Goal: Information Seeking & Learning: Compare options

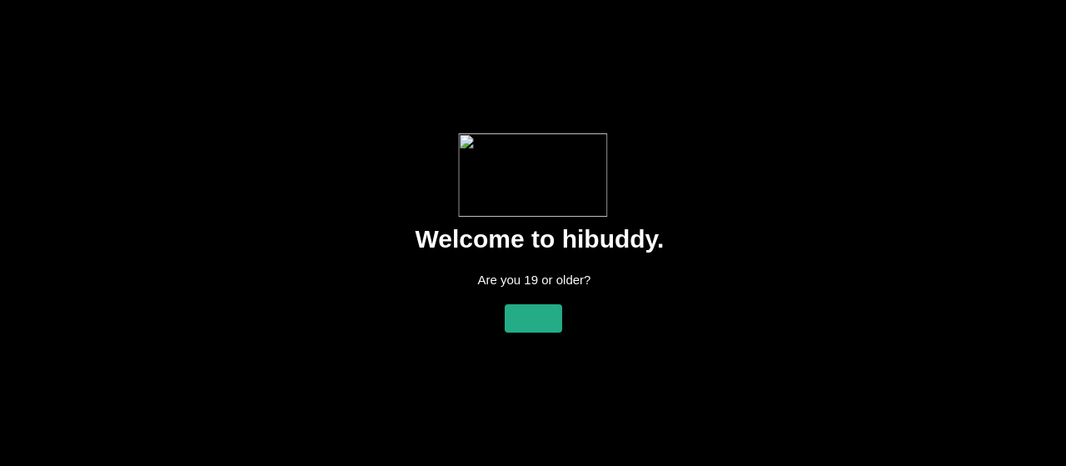
click at [545, 297] on flt-glass-pane at bounding box center [533, 233] width 1066 height 466
click at [511, 326] on flt-glass-pane at bounding box center [533, 233] width 1066 height 466
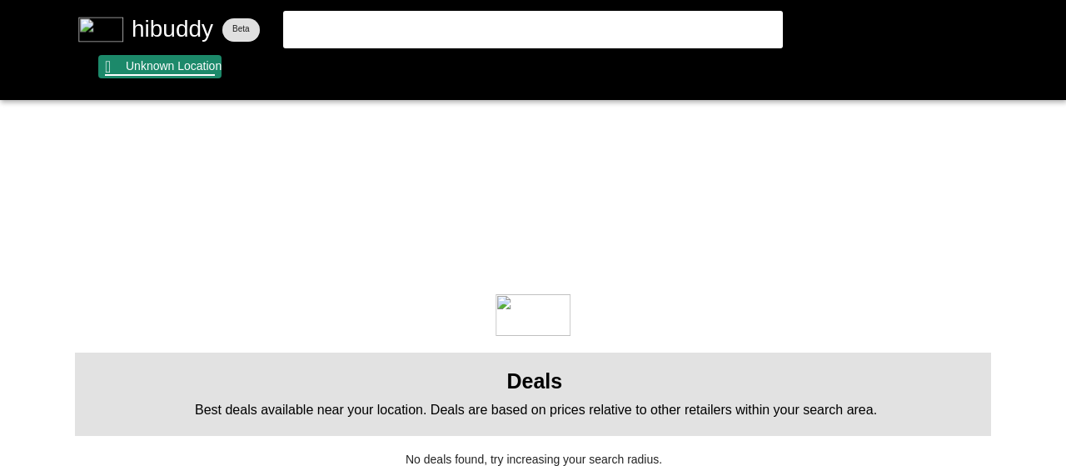
click at [162, 77] on flt-glass-pane at bounding box center [533, 233] width 1066 height 466
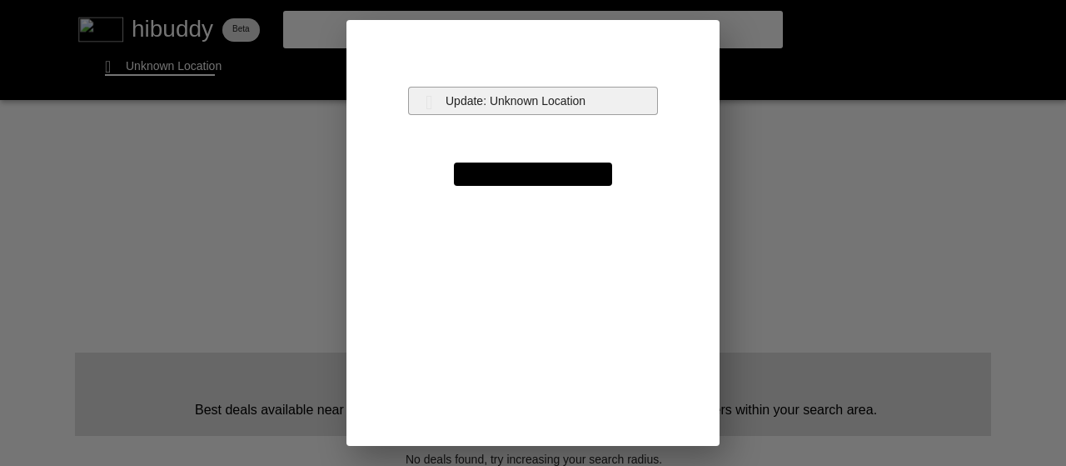
click at [553, 97] on flt-glass-pane at bounding box center [533, 233] width 1066 height 466
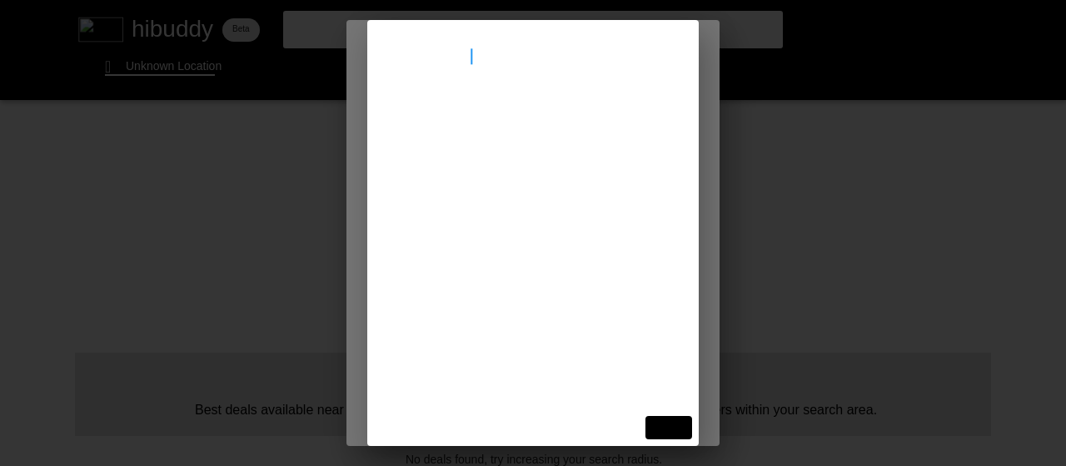
type input "[STREET_ADDRESS]"
click at [561, 122] on flt-glass-pane at bounding box center [533, 233] width 1066 height 466
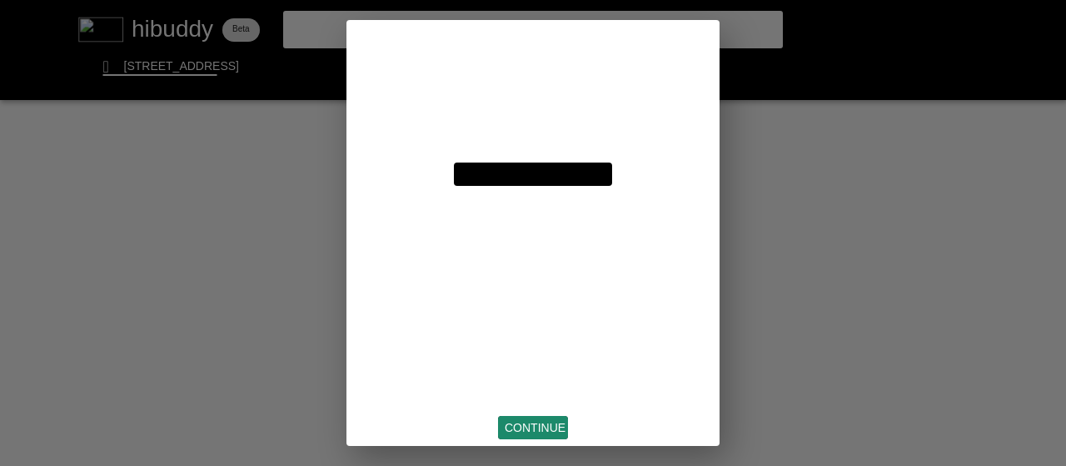
click at [515, 431] on flt-glass-pane at bounding box center [533, 233] width 1066 height 466
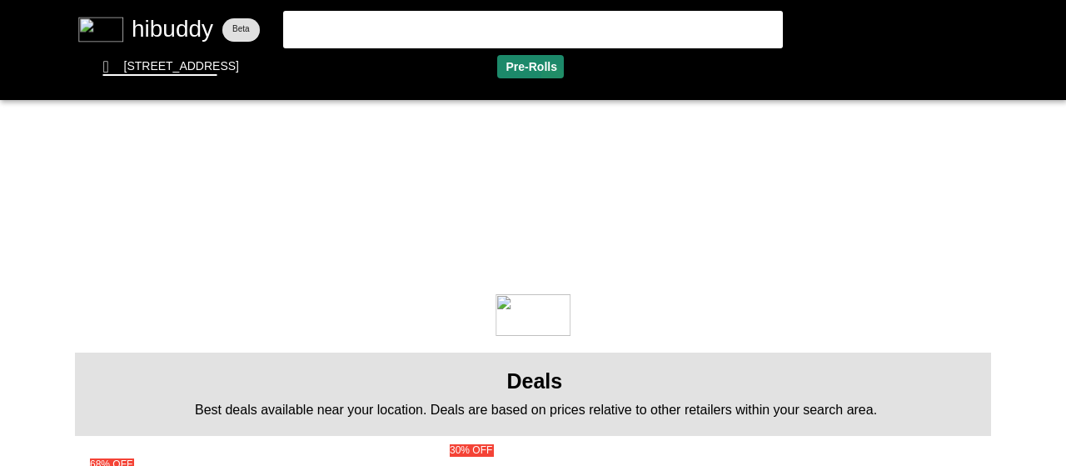
click at [553, 77] on flt-glass-pane at bounding box center [533, 233] width 1066 height 466
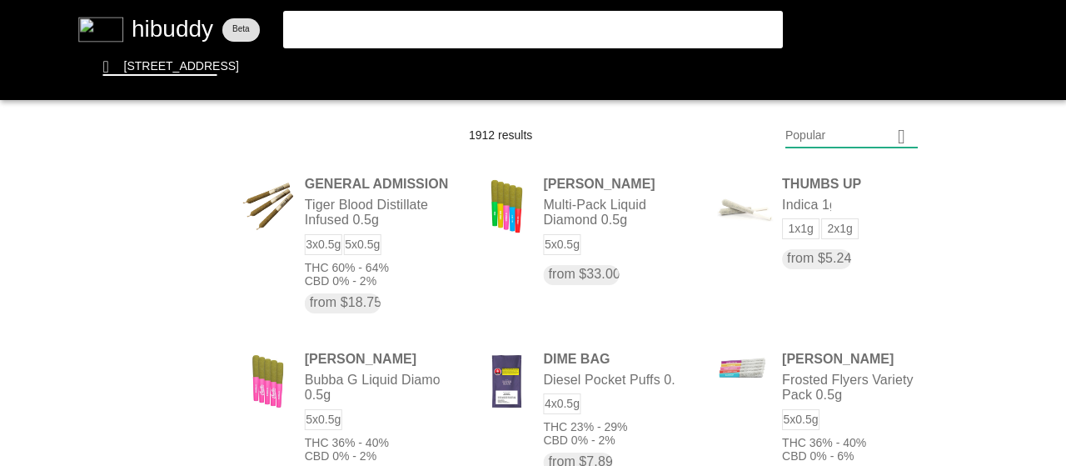
click at [850, 133] on flt-glass-pane at bounding box center [533, 233] width 1066 height 466
click at [830, 387] on flt-glass-pane at bounding box center [533, 233] width 1066 height 466
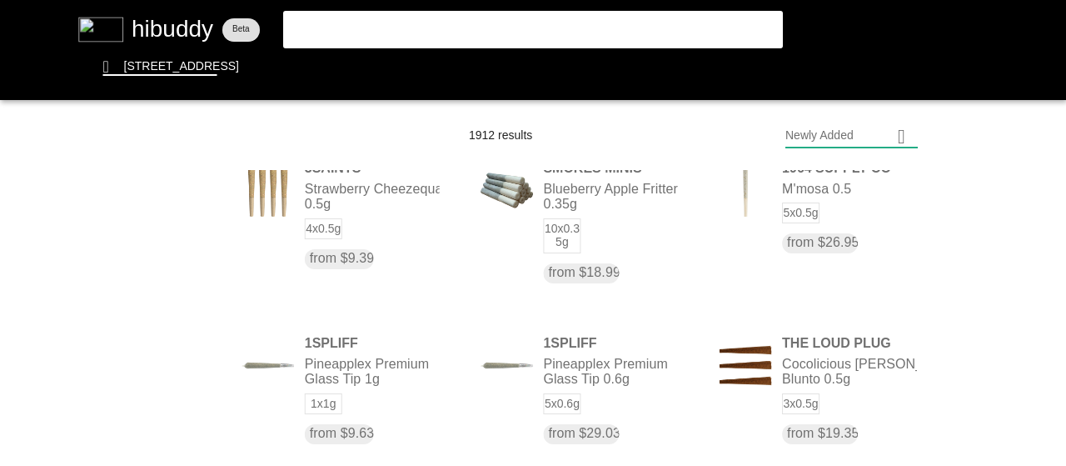
click at [871, 143] on flt-glass-pane at bounding box center [533, 233] width 1066 height 466
click at [839, 202] on flt-glass-pane at bounding box center [533, 233] width 1066 height 466
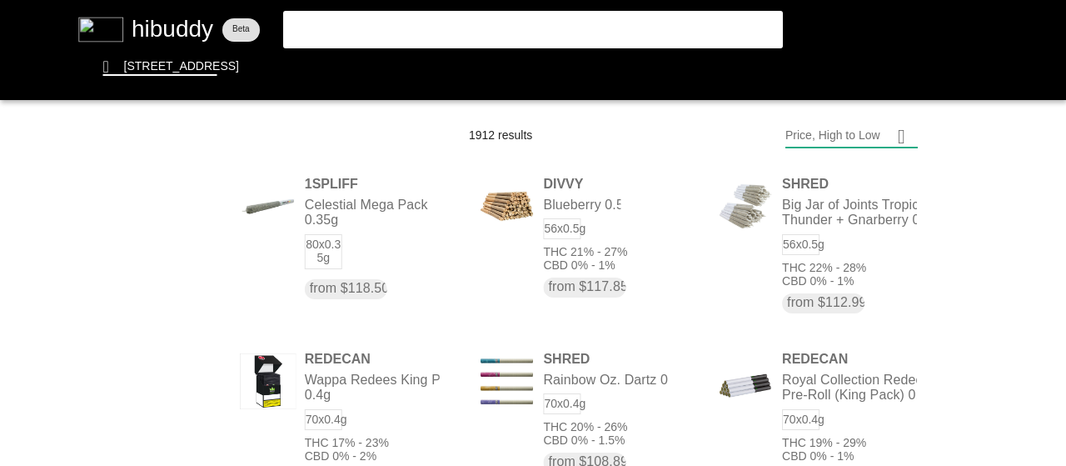
click at [848, 125] on flt-glass-pane at bounding box center [533, 233] width 1066 height 466
click at [834, 180] on flt-glass-pane at bounding box center [533, 233] width 1066 height 466
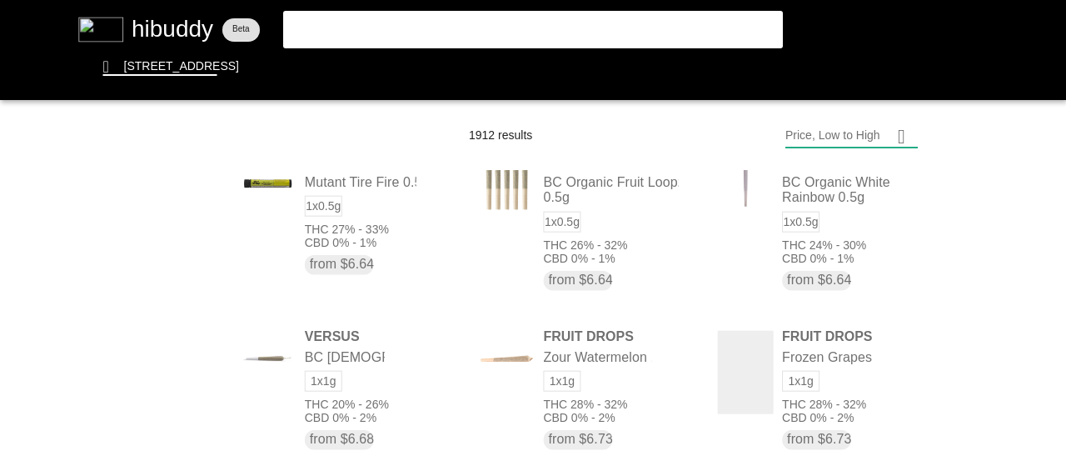
click at [551, 216] on flt-glass-pane at bounding box center [533, 233] width 1066 height 466
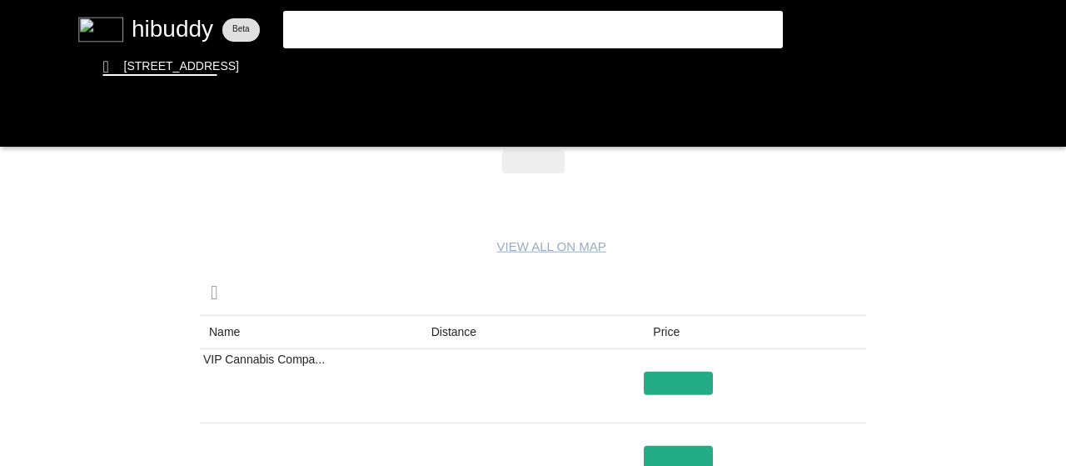
click at [471, 331] on flt-glass-pane at bounding box center [533, 233] width 1066 height 466
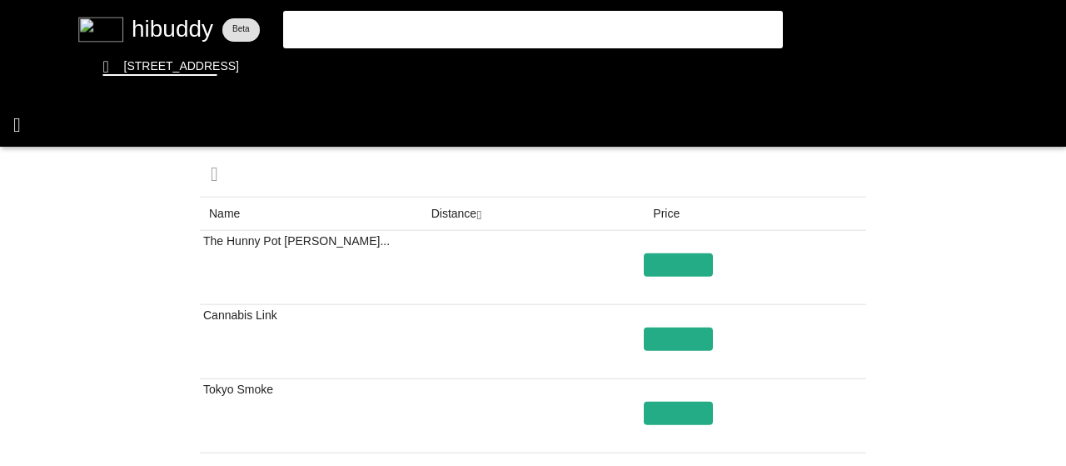
click at [15, 136] on flt-glass-pane at bounding box center [533, 233] width 1066 height 466
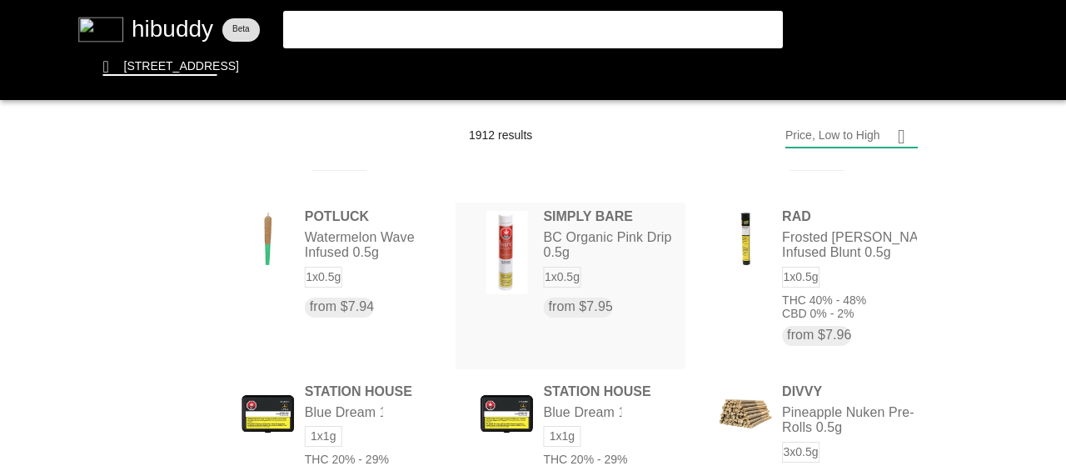
click at [588, 300] on flt-glass-pane at bounding box center [533, 233] width 1066 height 466
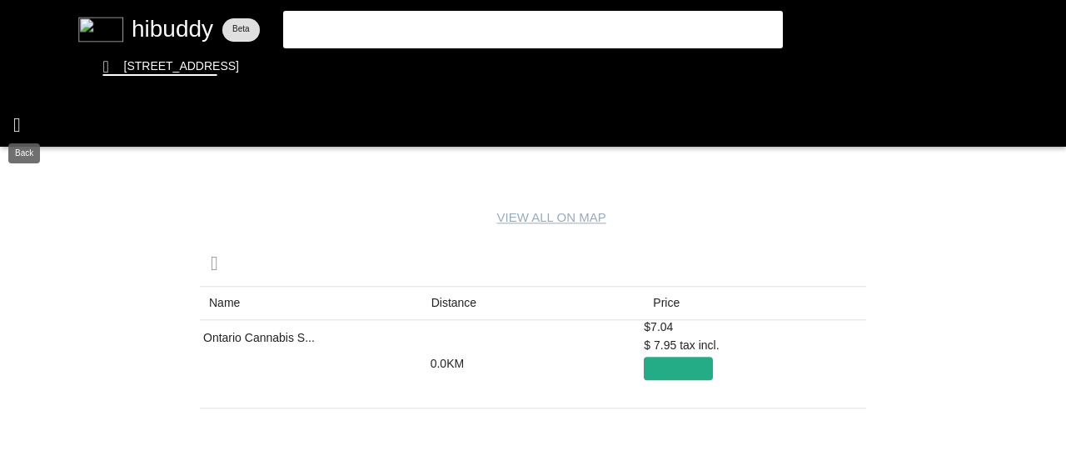
click at [14, 139] on flt-glass-pane at bounding box center [533, 233] width 1066 height 466
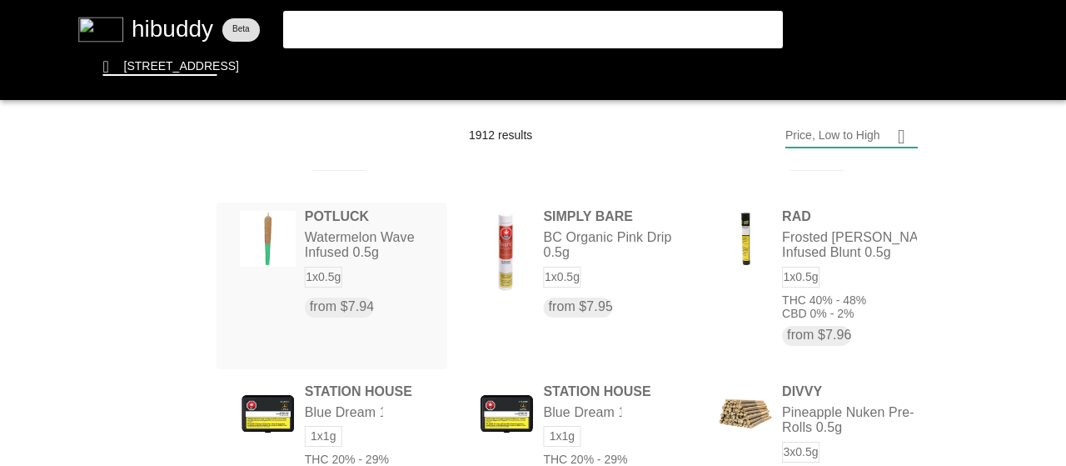
drag, startPoint x: 311, startPoint y: -101, endPoint x: 286, endPoint y: -101, distance: 25.0
click at [286, 0] on html "Back" at bounding box center [533, 0] width 1066 height 0
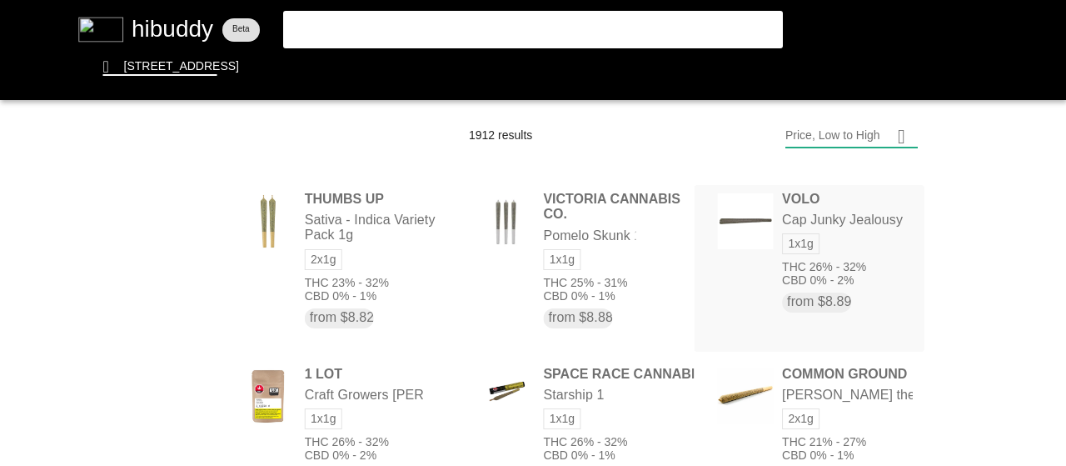
click at [801, 228] on flt-glass-pane at bounding box center [533, 233] width 1066 height 466
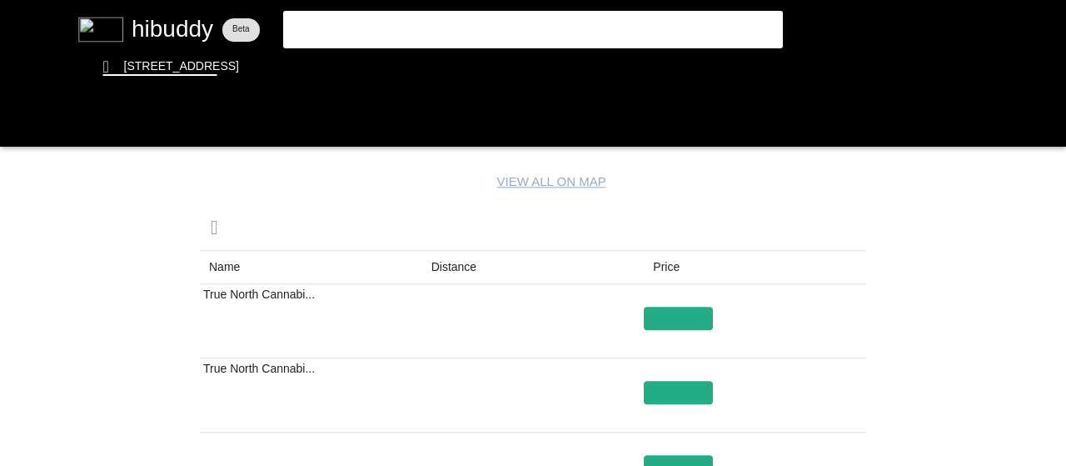
click at [465, 271] on flt-glass-pane at bounding box center [533, 233] width 1066 height 466
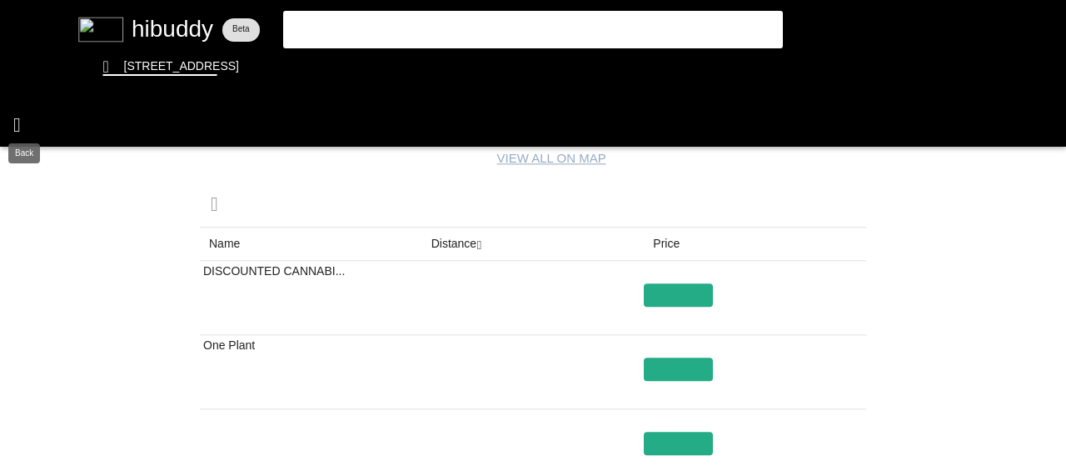
click at [27, 132] on flt-glass-pane at bounding box center [533, 233] width 1066 height 466
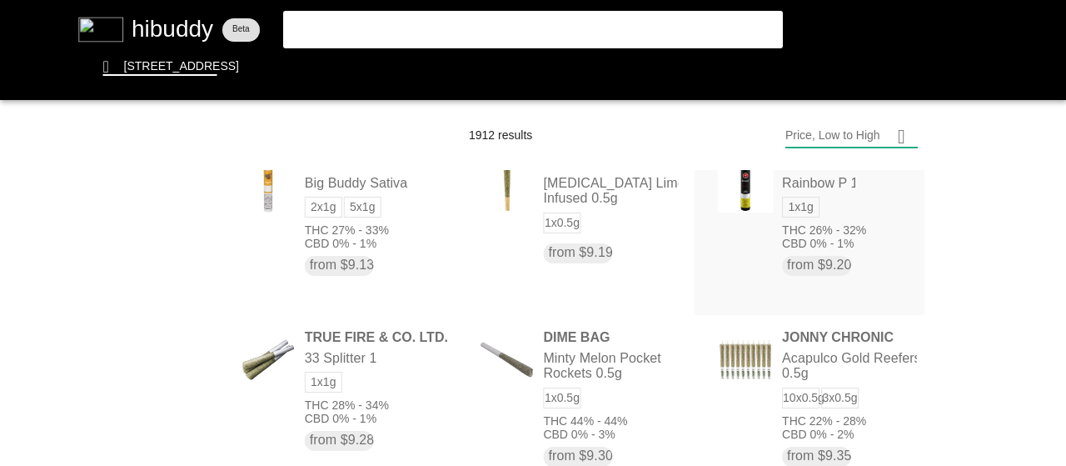
click at [784, 219] on flt-glass-pane at bounding box center [533, 233] width 1066 height 466
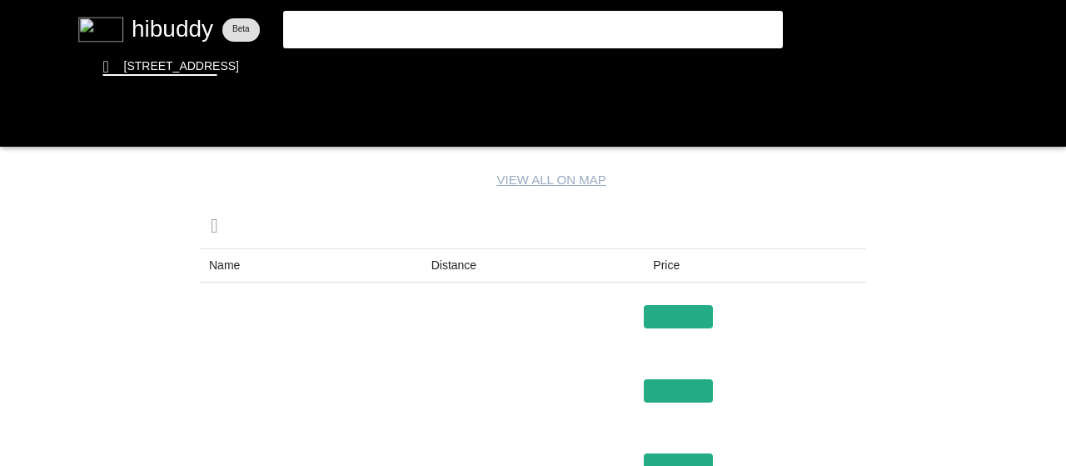
click at [461, 249] on flt-glass-pane at bounding box center [533, 233] width 1066 height 466
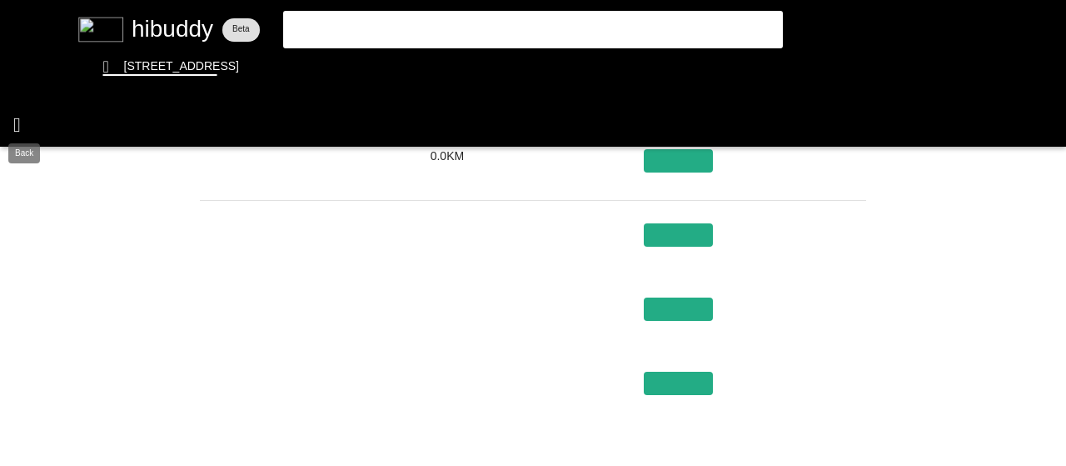
click at [22, 130] on flt-glass-pane at bounding box center [533, 233] width 1066 height 466
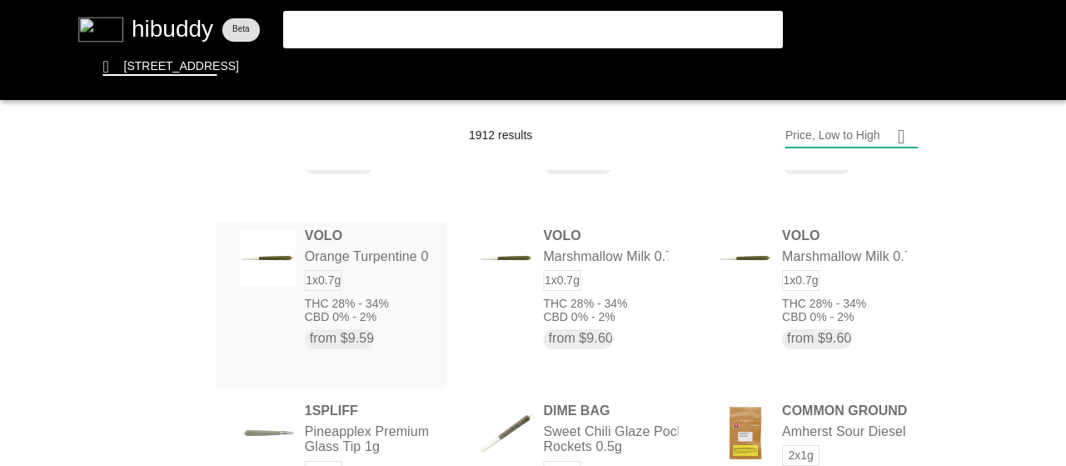
click at [411, 342] on flt-glass-pane at bounding box center [533, 233] width 1066 height 466
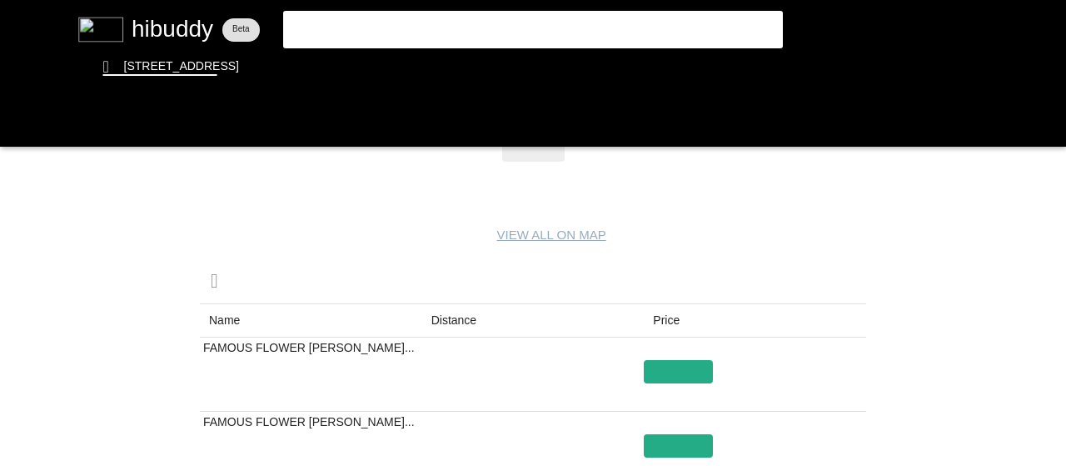
click at [484, 318] on flt-glass-pane at bounding box center [533, 233] width 1066 height 466
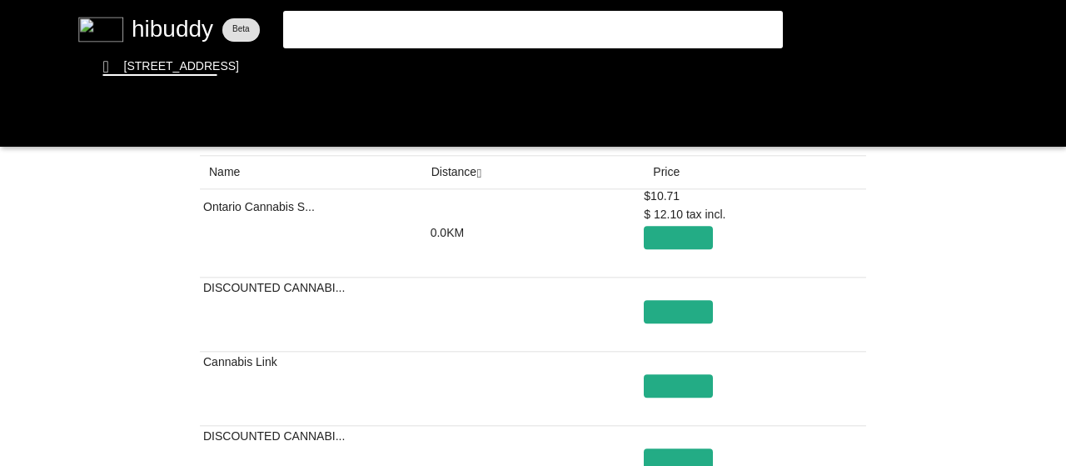
click at [474, 172] on flt-glass-pane at bounding box center [533, 233] width 1066 height 466
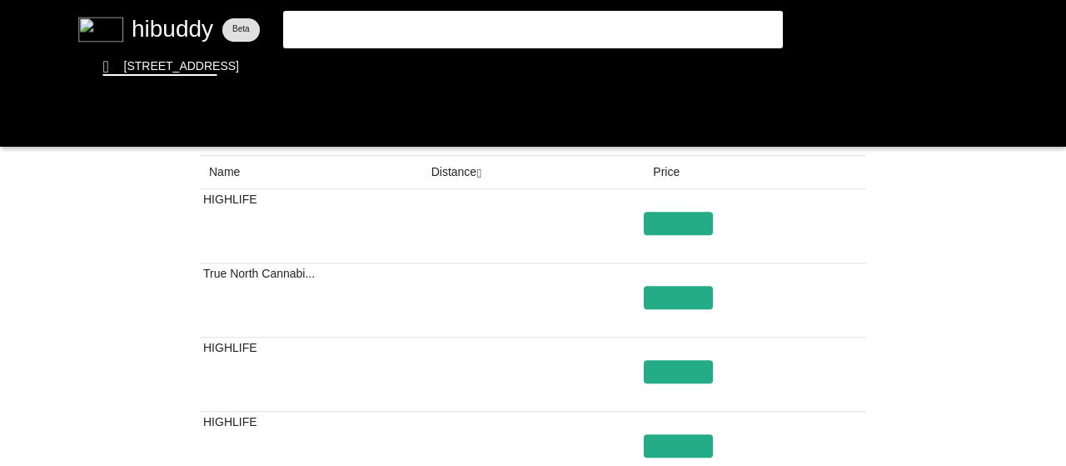
click at [474, 172] on flt-glass-pane at bounding box center [533, 233] width 1066 height 466
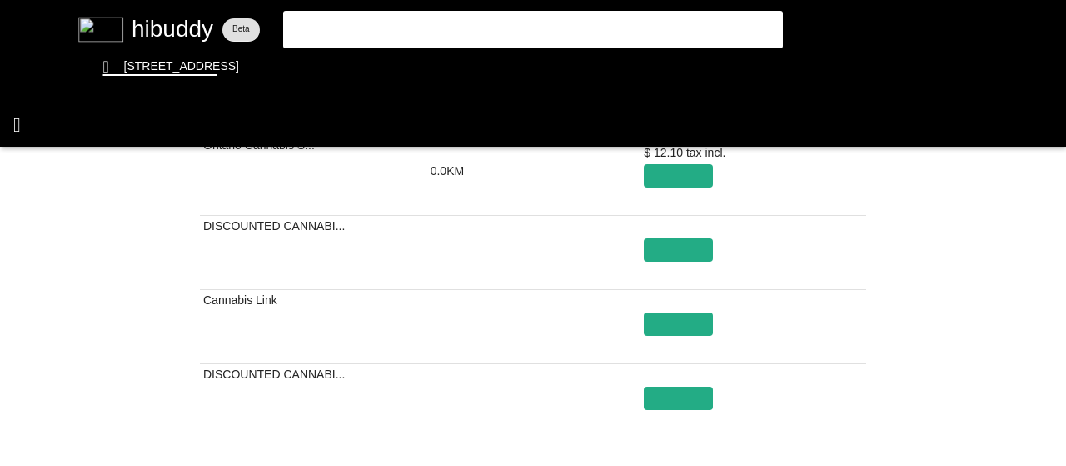
click at [30, 111] on flt-glass-pane at bounding box center [533, 233] width 1066 height 466
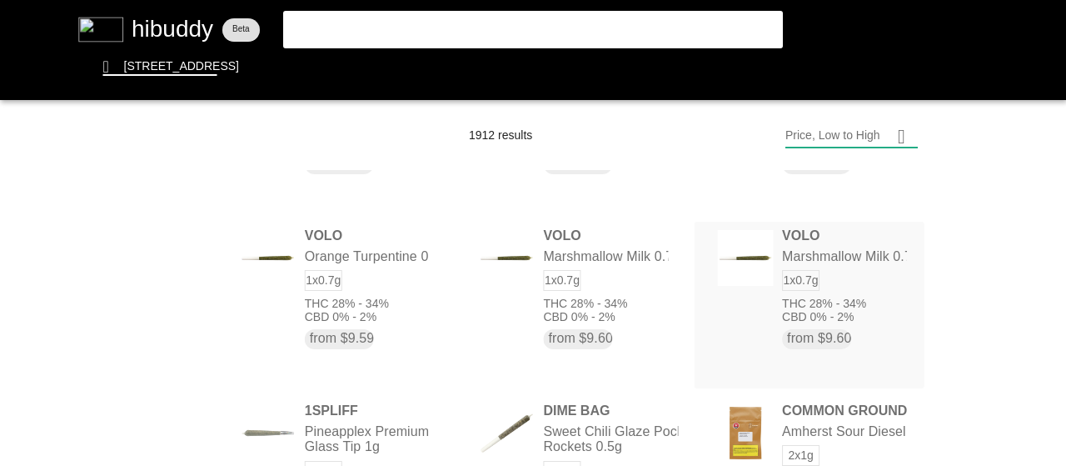
click at [899, 279] on flt-glass-pane at bounding box center [533, 233] width 1066 height 466
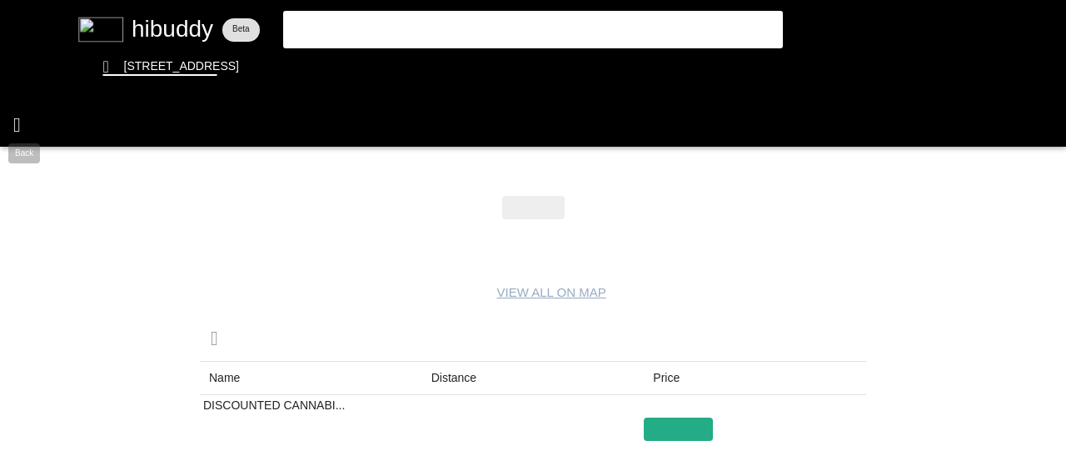
click at [39, 126] on flt-glass-pane at bounding box center [533, 233] width 1066 height 466
